Goal: Information Seeking & Learning: Learn about a topic

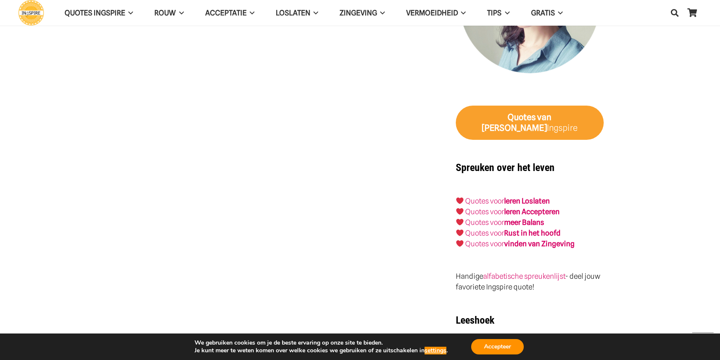
scroll to position [803, 0]
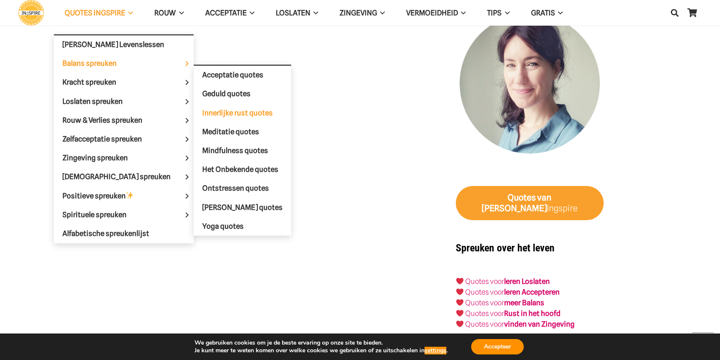
click at [210, 115] on span "Innerlijke rust quotes" at bounding box center [237, 113] width 71 height 9
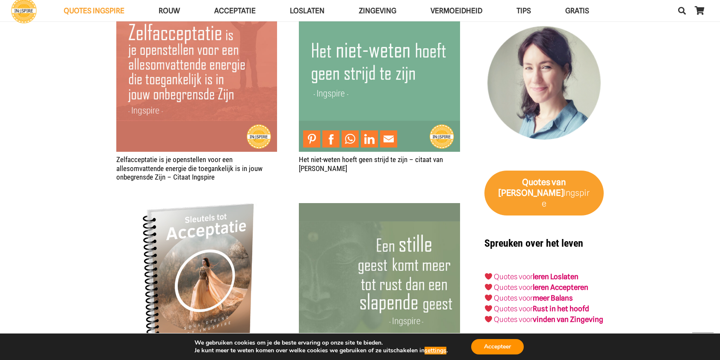
scroll to position [1410, 0]
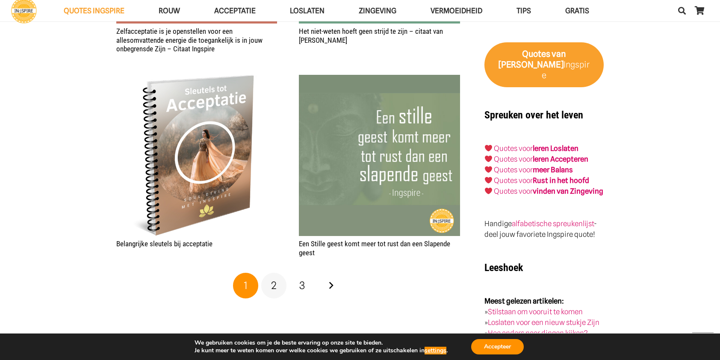
click at [276, 285] on span "2" at bounding box center [274, 285] width 6 height 12
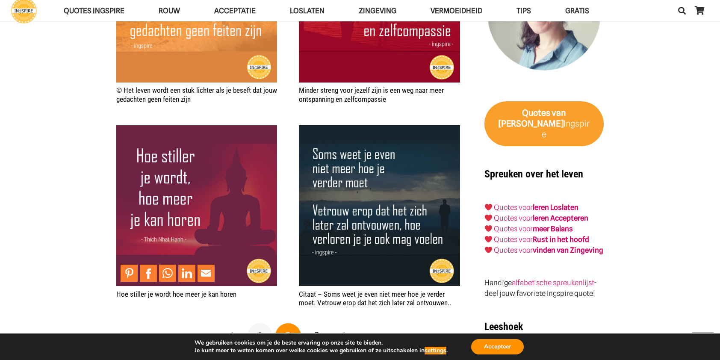
scroll to position [1410, 0]
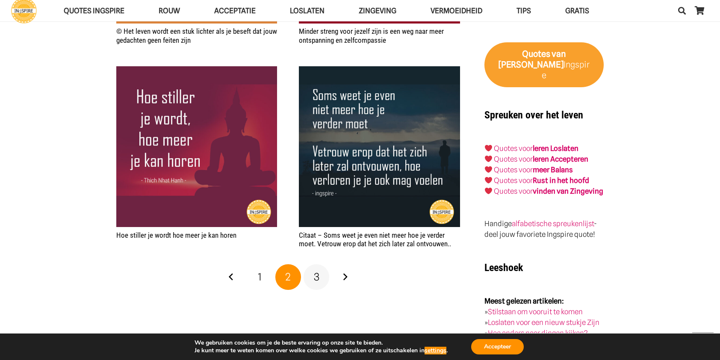
click at [318, 275] on span "3" at bounding box center [317, 276] width 6 height 12
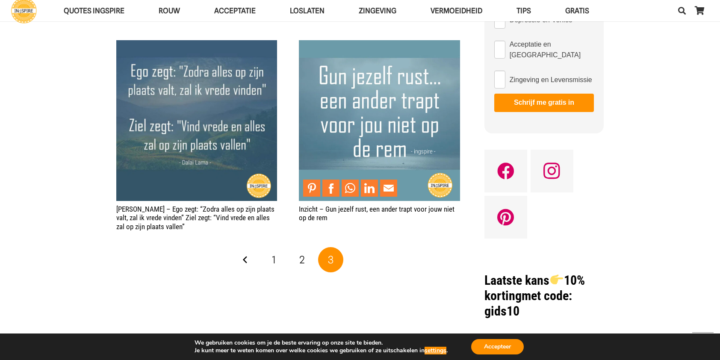
scroll to position [641, 0]
